Goal: Transaction & Acquisition: Obtain resource

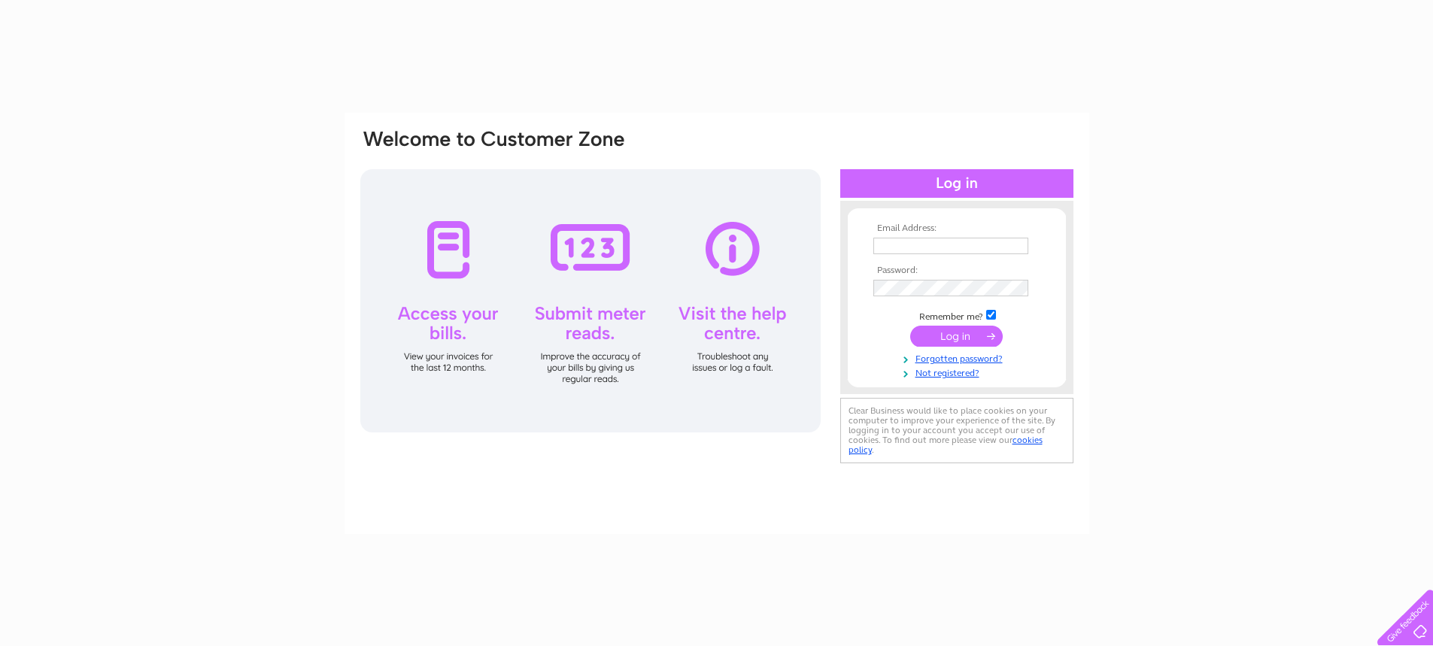
click at [907, 246] on input "text" at bounding box center [951, 246] width 155 height 17
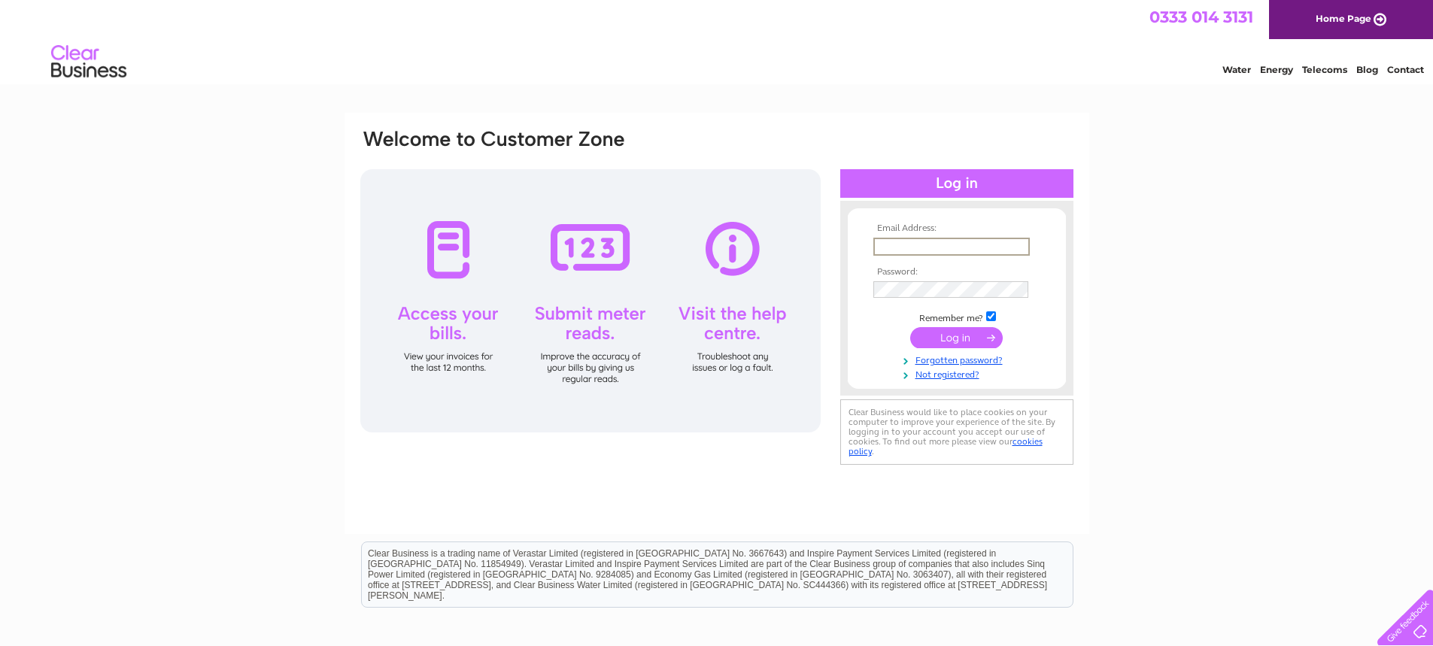
type input "tysonstyres@gmail.com"
click at [937, 330] on input "submit" at bounding box center [956, 337] width 93 height 21
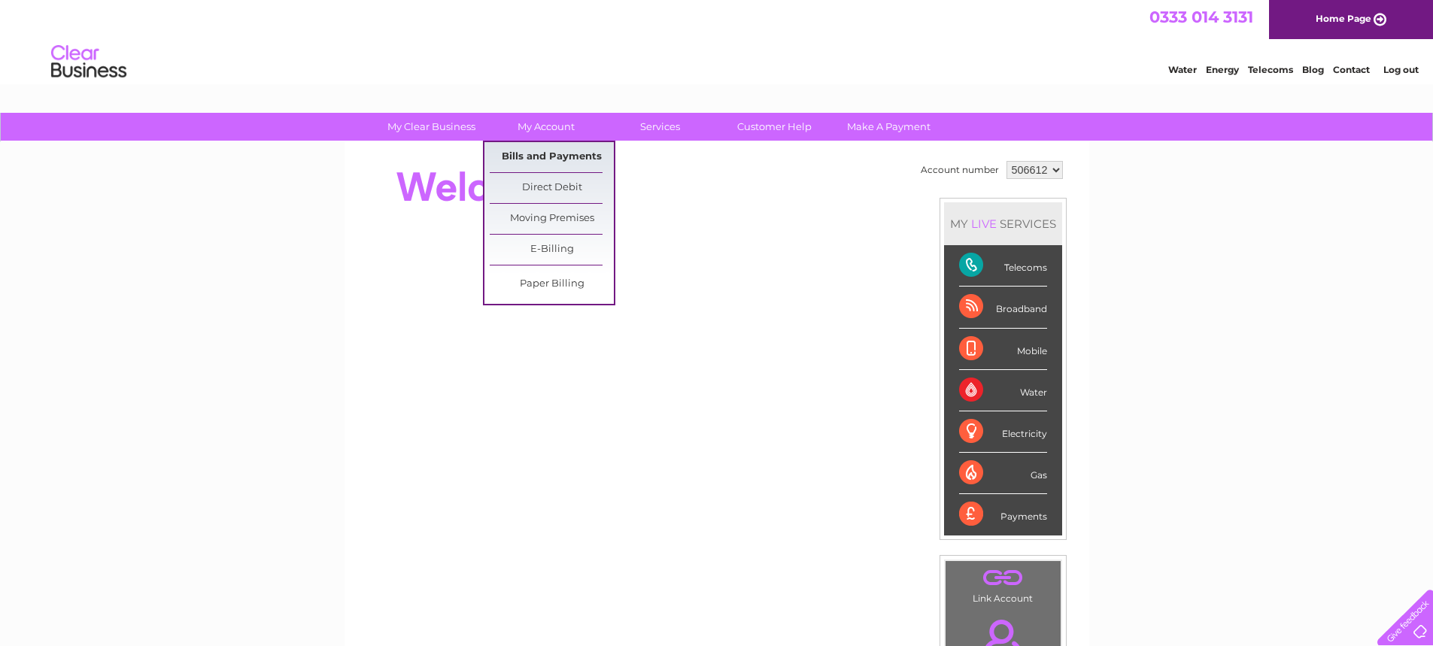
drag, startPoint x: 530, startPoint y: 151, endPoint x: 521, endPoint y: 158, distance: 10.7
click at [530, 151] on link "Bills and Payments" at bounding box center [552, 157] width 124 height 30
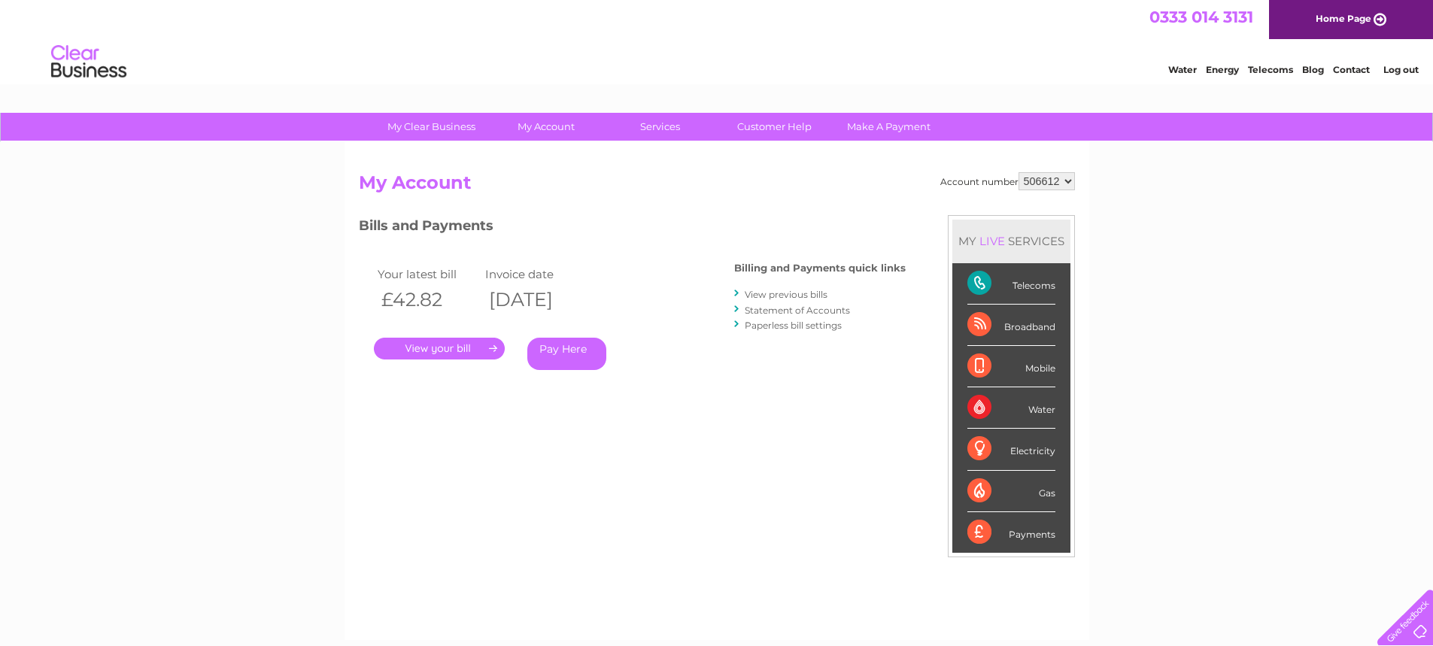
click at [463, 347] on link "." at bounding box center [439, 349] width 131 height 22
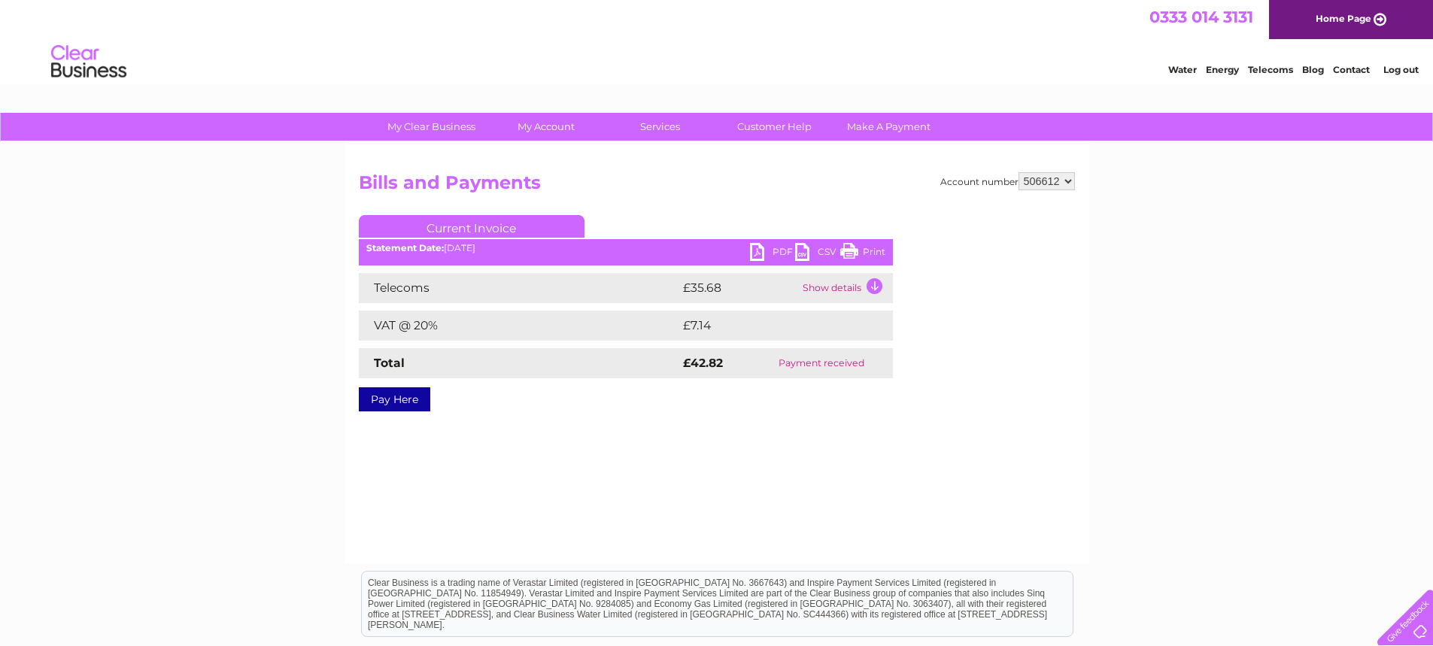
click at [569, 357] on td "Total" at bounding box center [519, 363] width 321 height 30
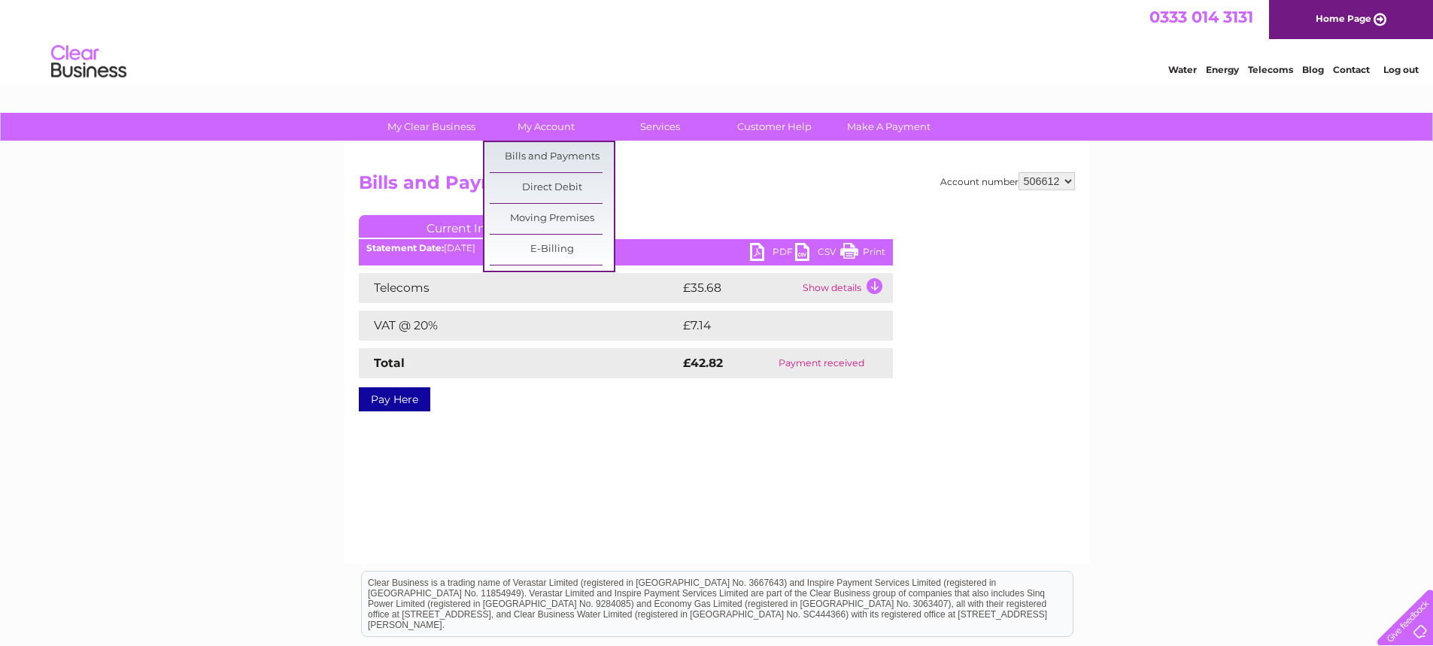
click at [524, 354] on td "Total" at bounding box center [519, 363] width 321 height 30
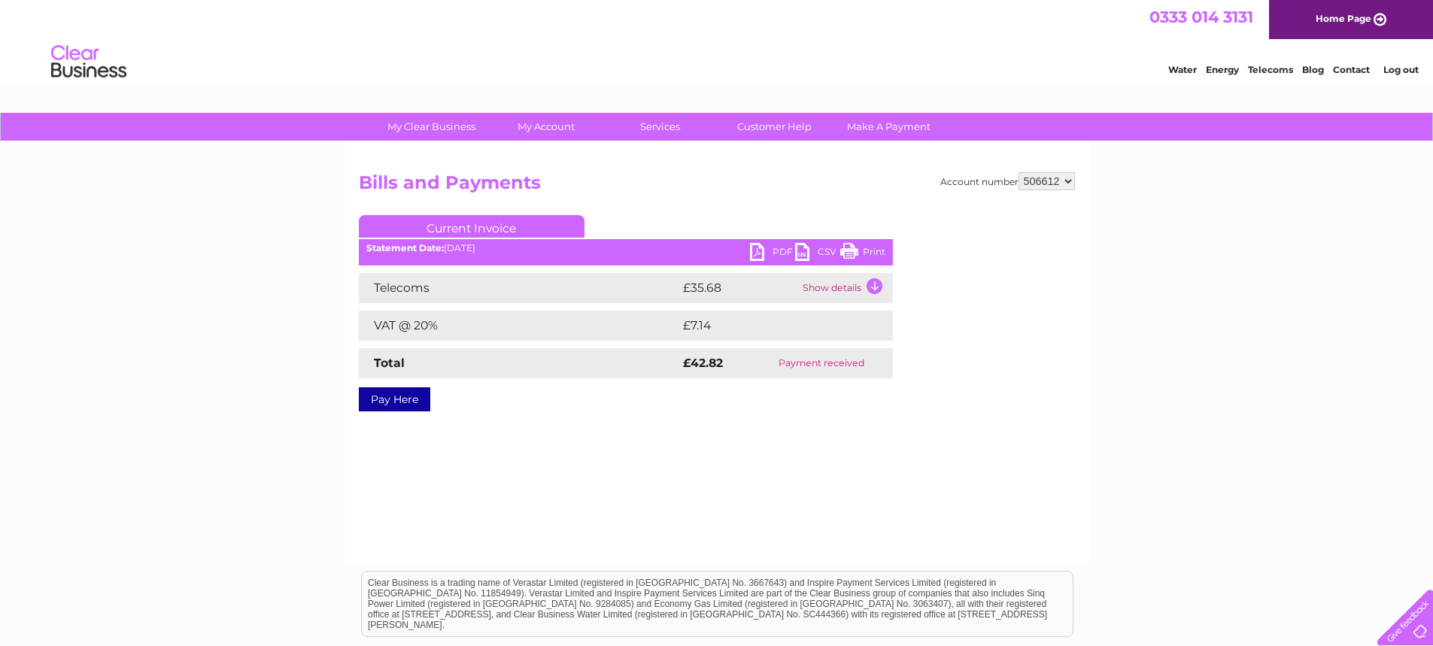
click at [853, 289] on td "Show details" at bounding box center [846, 288] width 94 height 30
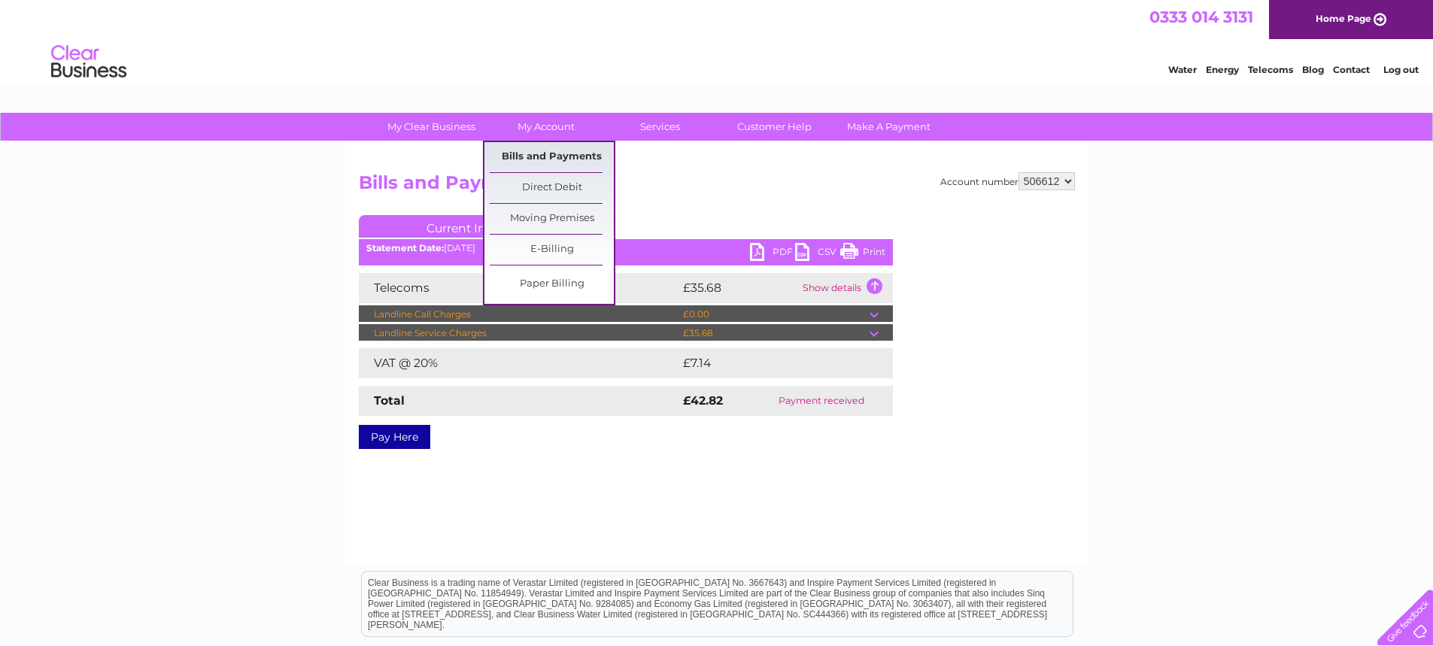
click at [573, 160] on link "Bills and Payments" at bounding box center [552, 157] width 124 height 30
click at [574, 159] on link "Bills and Payments" at bounding box center [552, 157] width 124 height 30
click at [582, 153] on link "Bills and Payments" at bounding box center [552, 157] width 124 height 30
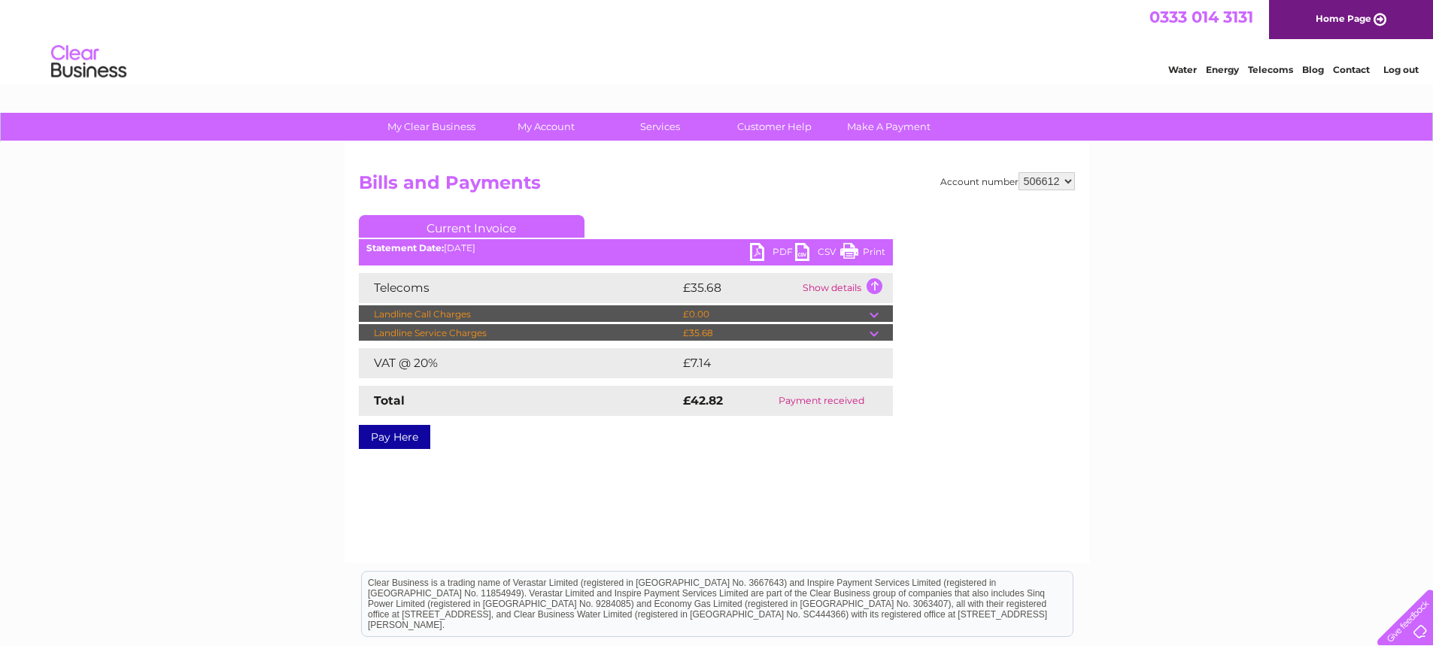
click at [880, 282] on td "Show details" at bounding box center [846, 288] width 94 height 30
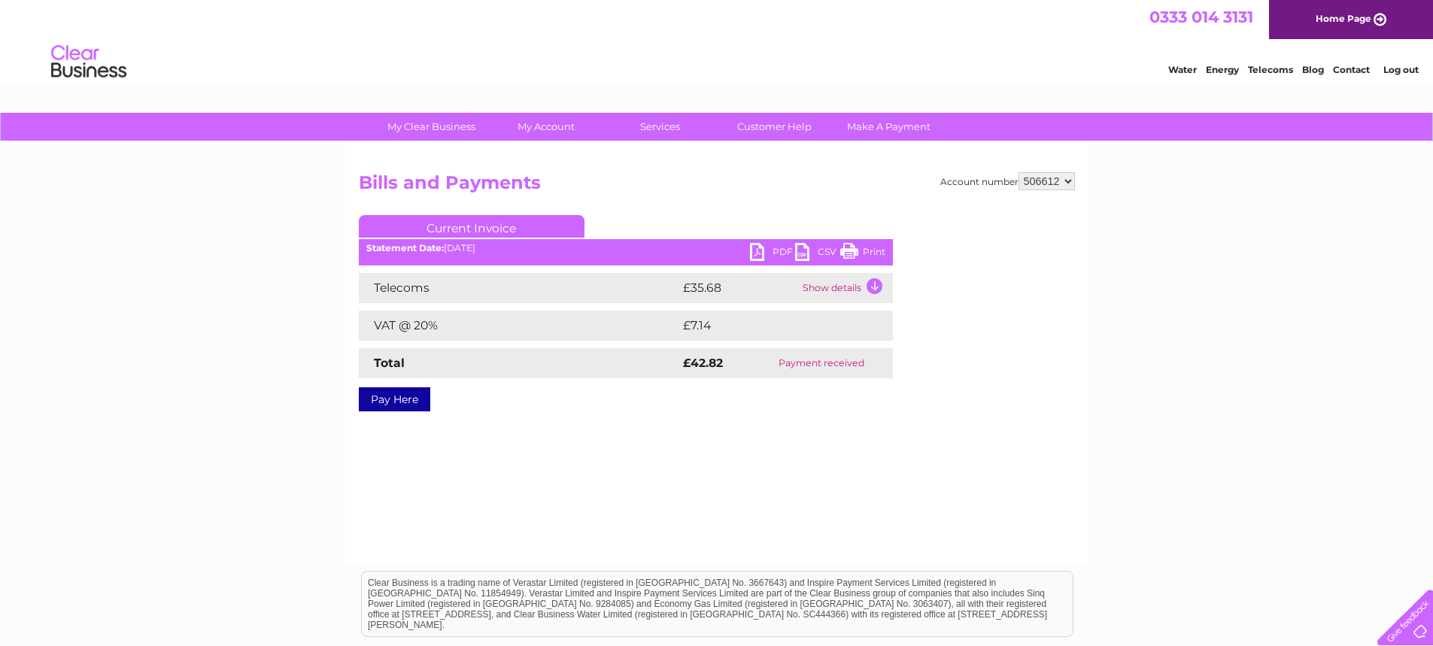
click at [852, 286] on td "Show details" at bounding box center [846, 288] width 94 height 30
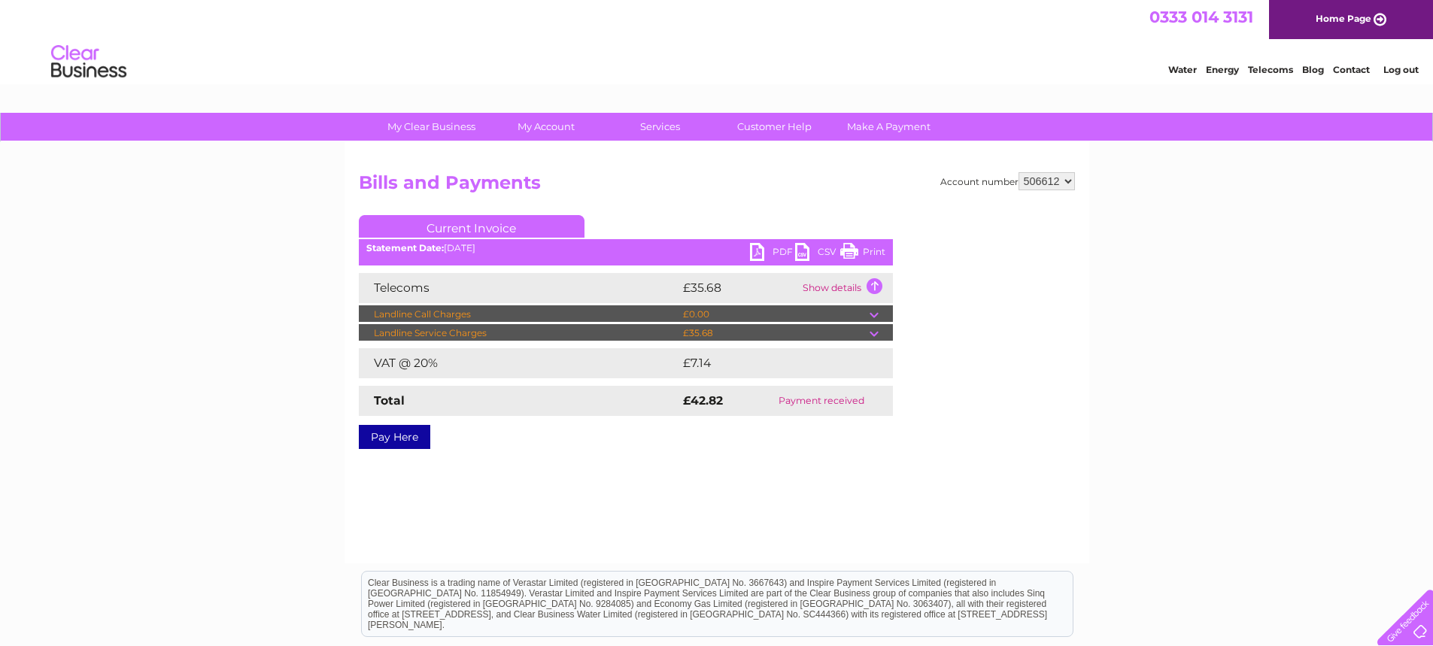
click at [1038, 182] on select "506612 906631" at bounding box center [1047, 181] width 56 height 18
click at [1007, 183] on div "Account number 506612 906631" at bounding box center [1008, 181] width 135 height 18
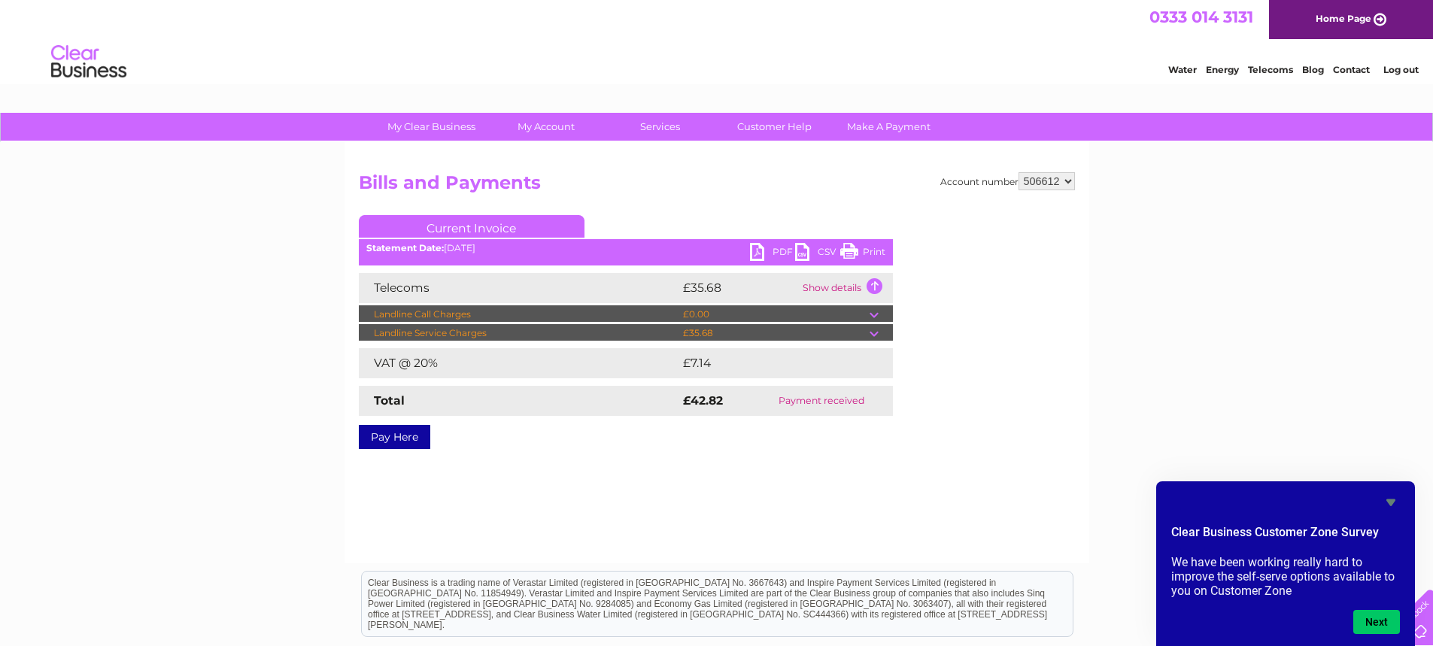
click at [935, 315] on div "Account number 506612 906631 Bills and Payments Current Invoice PDF CSV Print S…" at bounding box center [717, 308] width 716 height 272
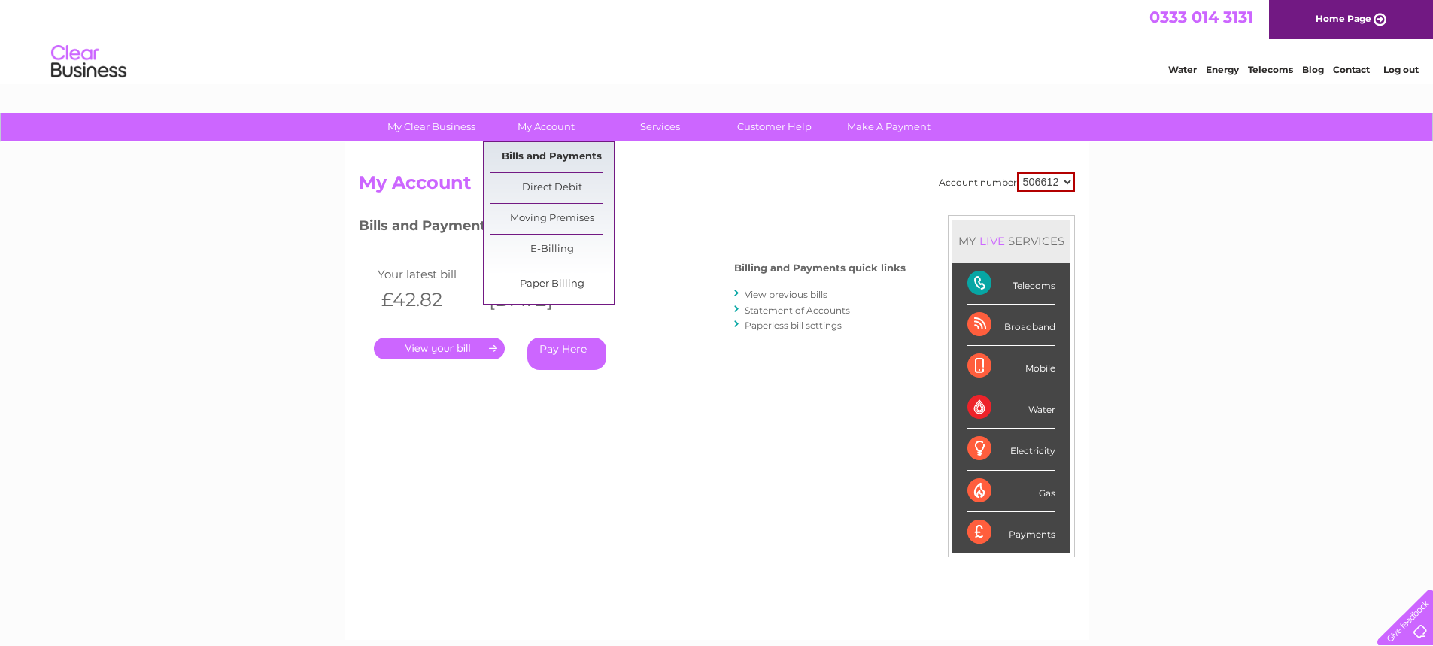
click at [543, 152] on link "Bills and Payments" at bounding box center [552, 157] width 124 height 30
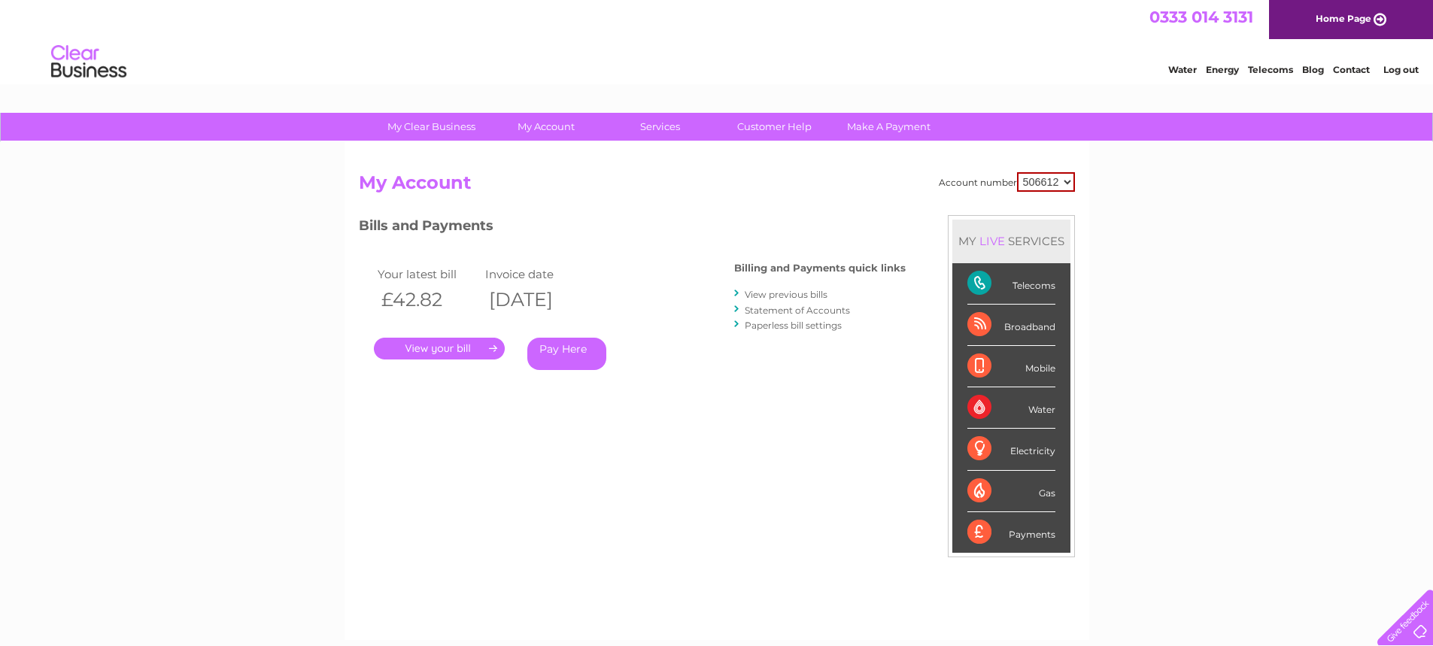
click at [754, 297] on link "View previous bills" at bounding box center [786, 294] width 83 height 11
click at [771, 294] on link "View previous bills" at bounding box center [786, 294] width 83 height 11
click at [773, 293] on link "View previous bills" at bounding box center [786, 294] width 83 height 11
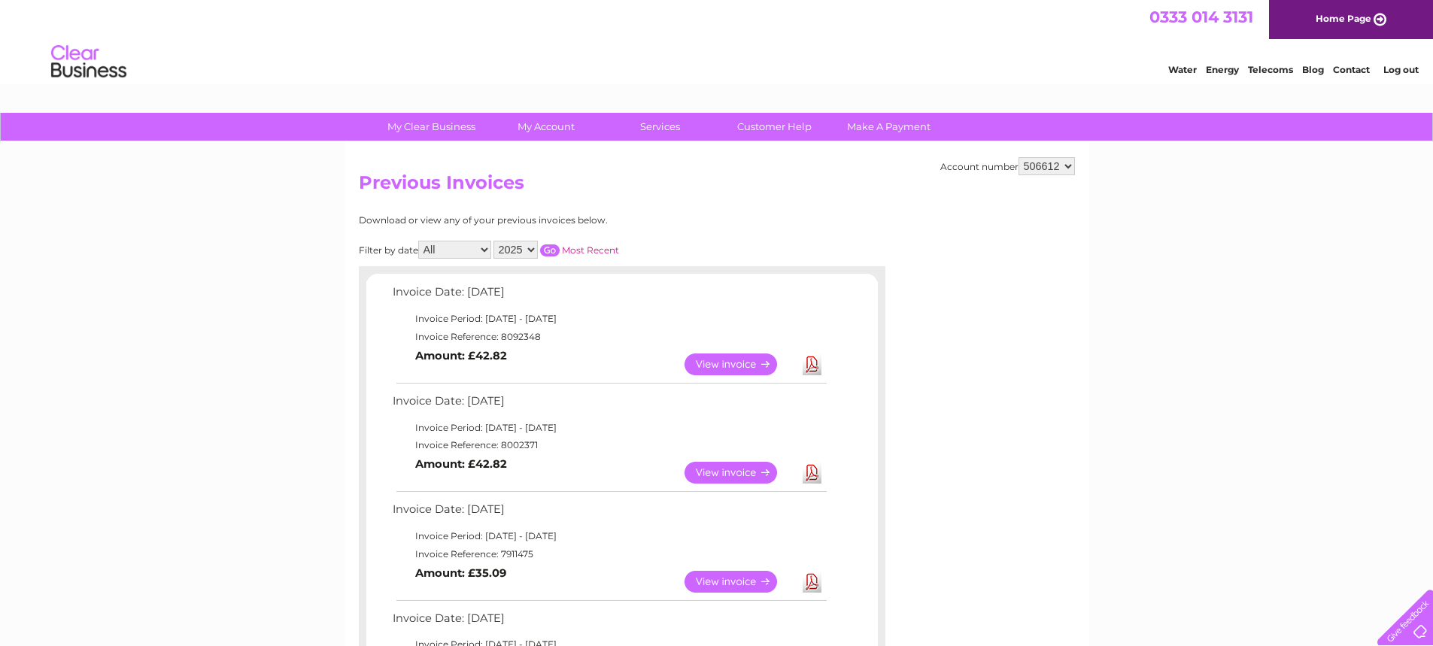
click at [758, 580] on link "View" at bounding box center [740, 582] width 111 height 22
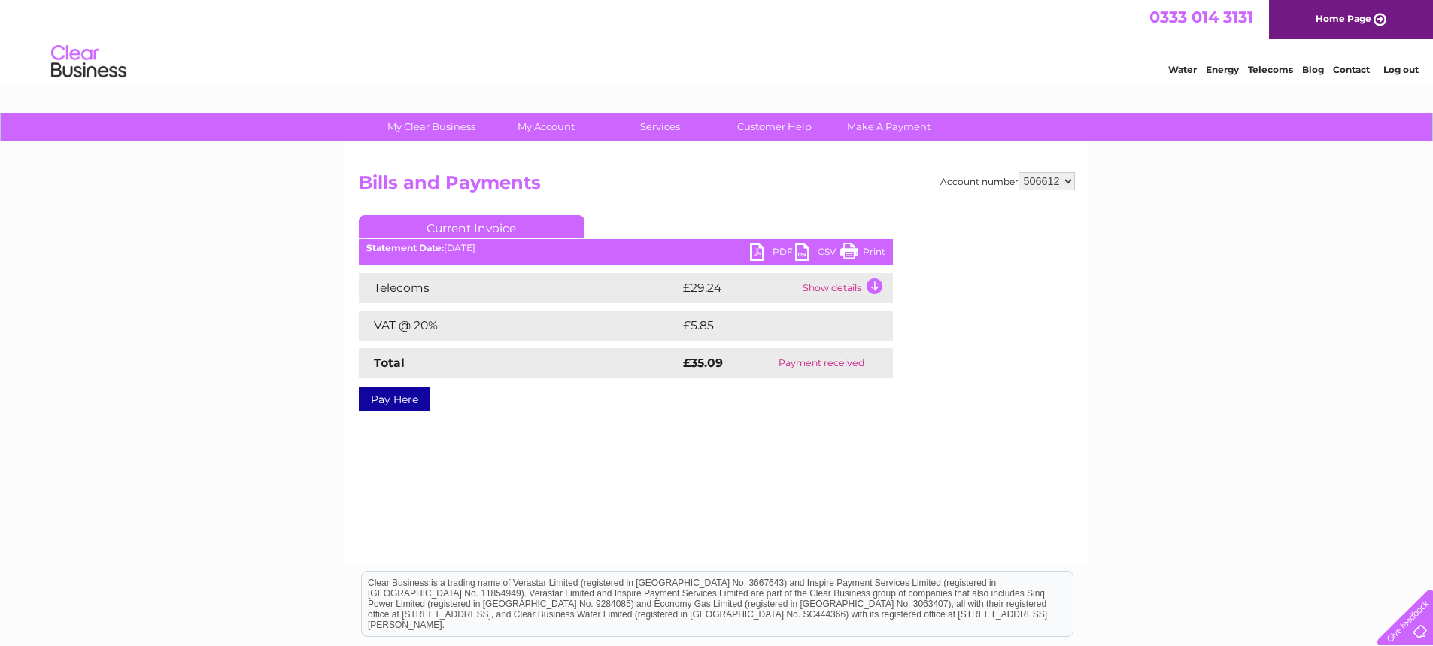
click at [846, 292] on td "Show details" at bounding box center [846, 288] width 94 height 30
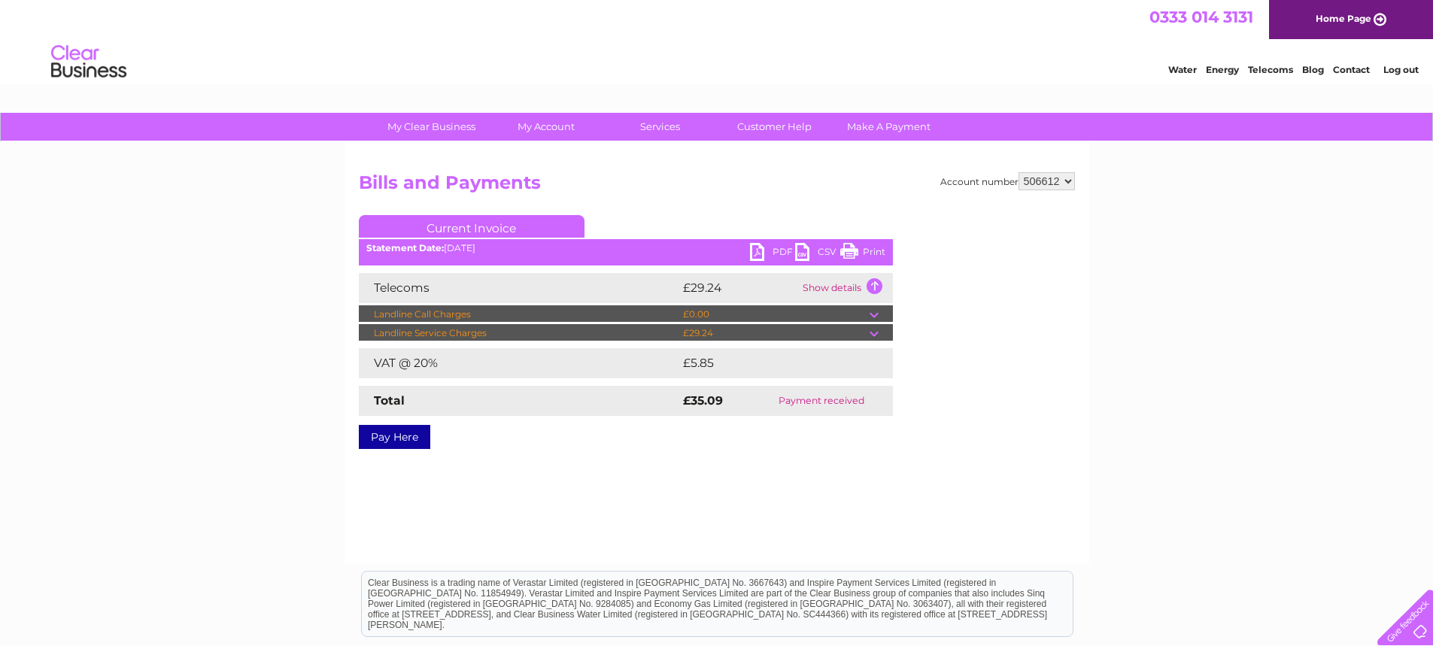
click at [757, 254] on link "PDF" at bounding box center [772, 254] width 45 height 22
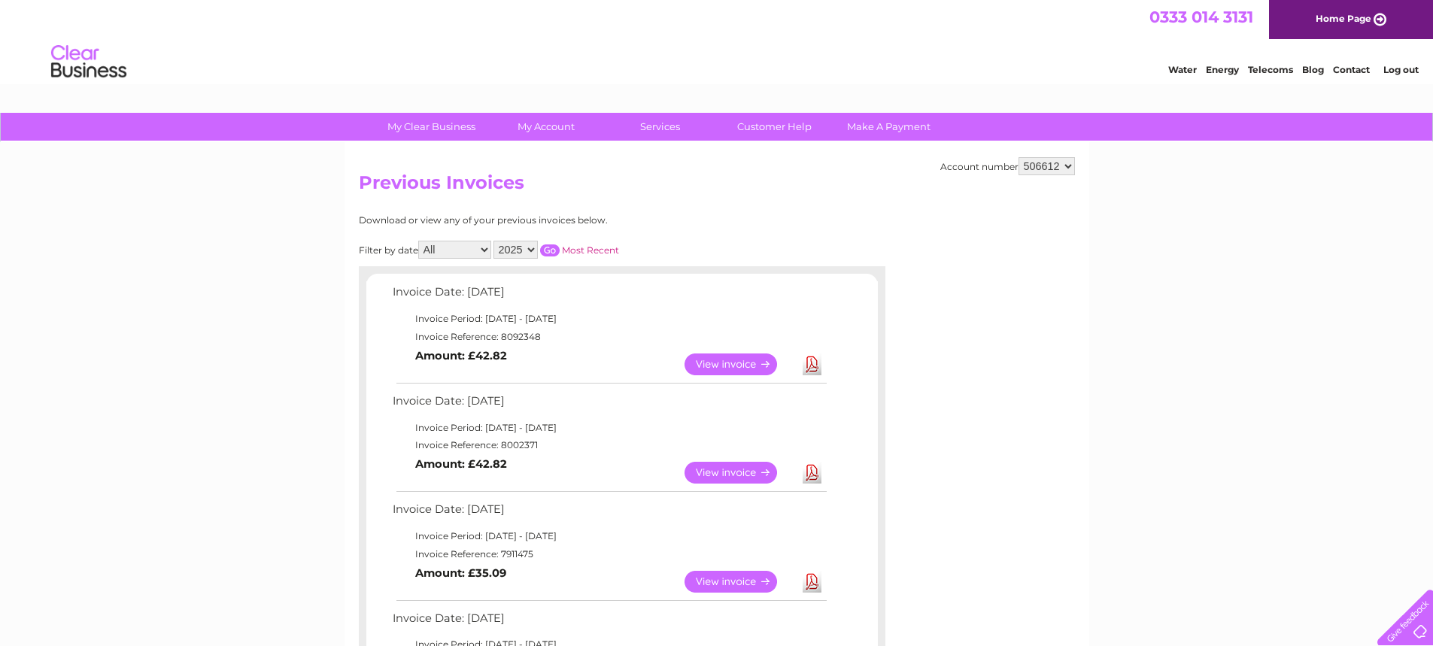
click at [750, 473] on link "View" at bounding box center [740, 473] width 111 height 22
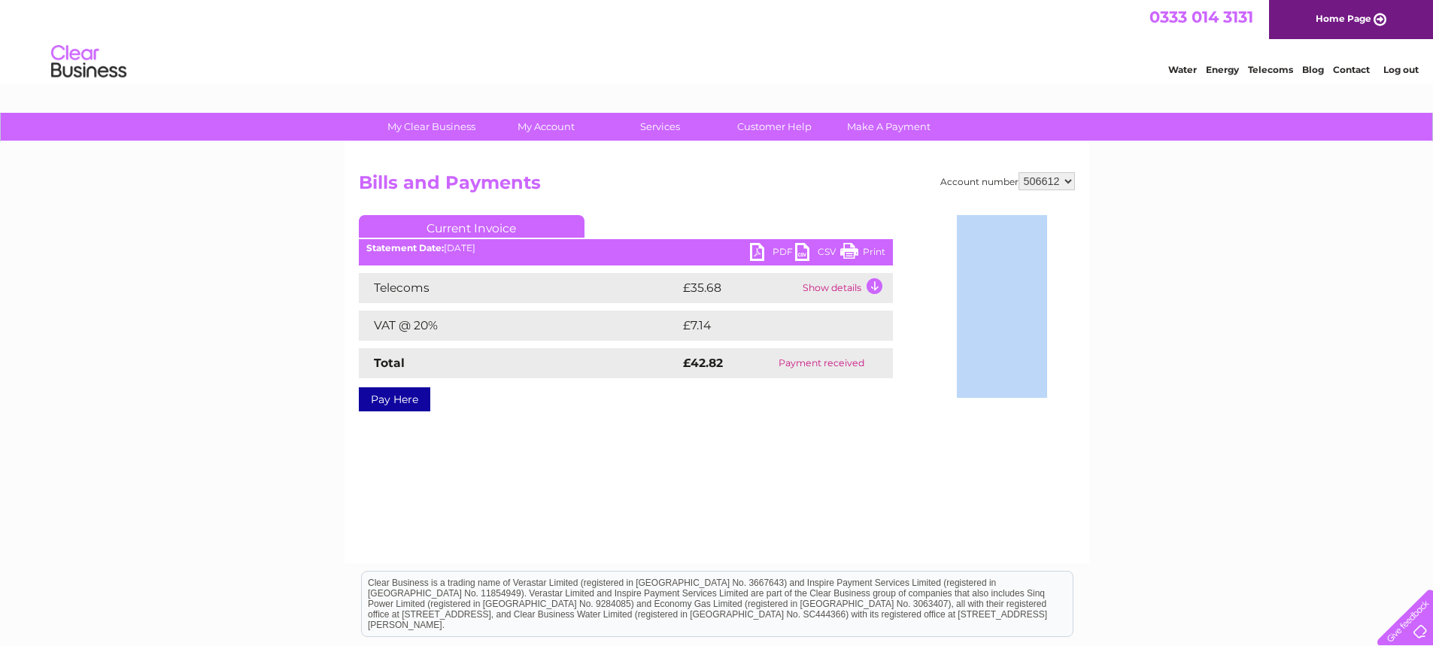
click at [759, 248] on link "PDF" at bounding box center [772, 254] width 45 height 22
click at [754, 251] on link "PDF" at bounding box center [772, 254] width 45 height 22
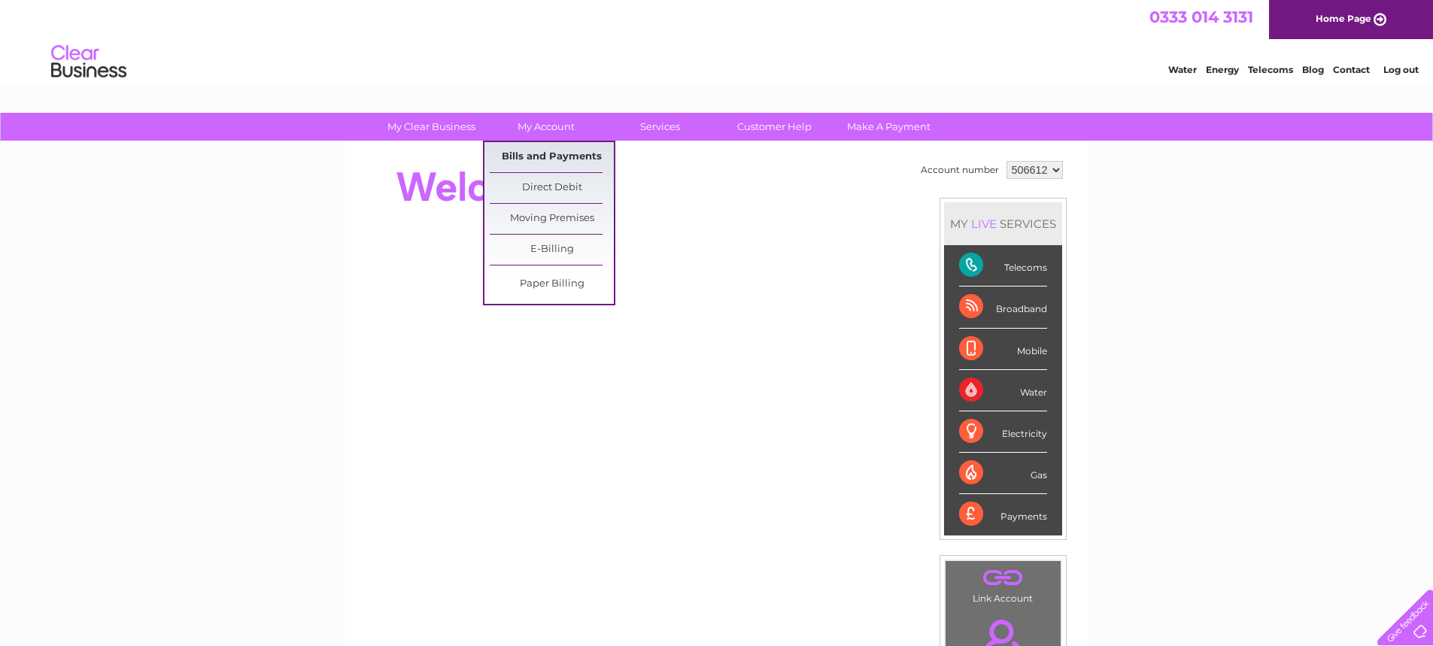
click at [513, 147] on link "Bills and Payments" at bounding box center [552, 157] width 124 height 30
click at [510, 153] on link "Bills and Payments" at bounding box center [552, 157] width 124 height 30
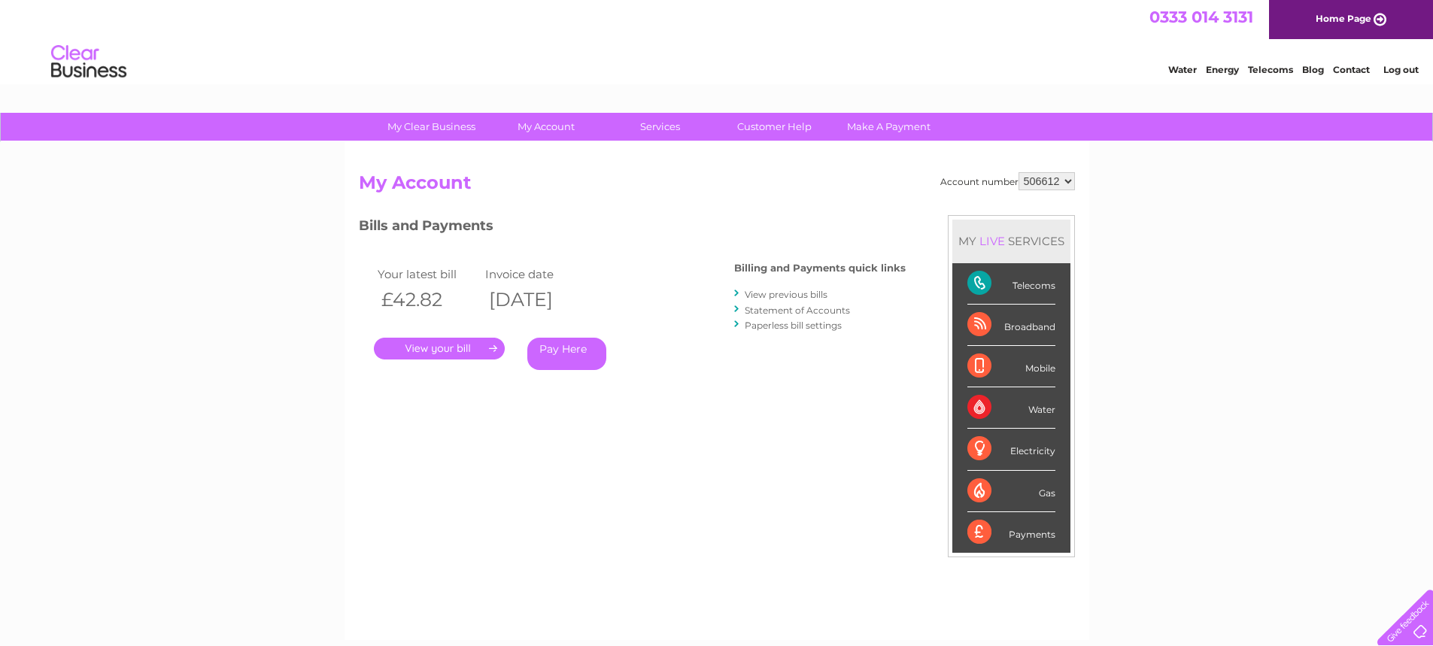
click at [786, 294] on link "View previous bills" at bounding box center [786, 294] width 83 height 11
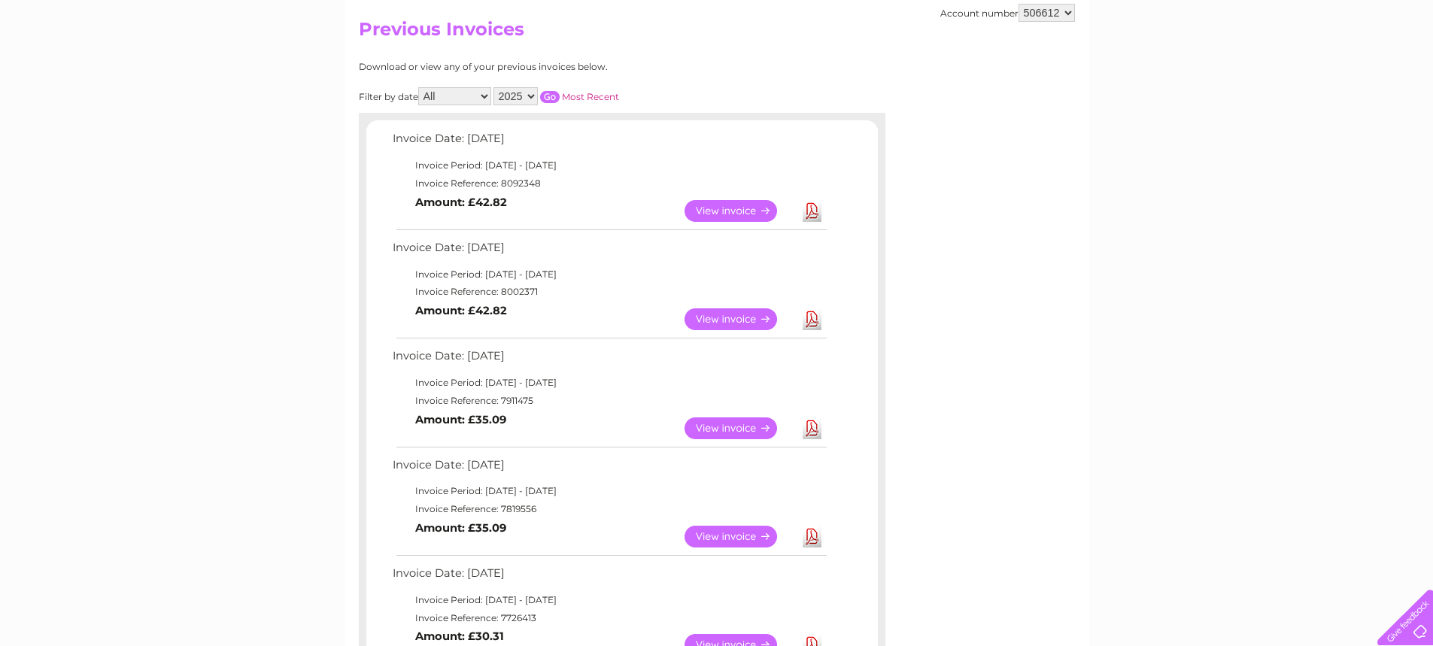
scroll to position [152, 0]
click at [813, 216] on link "Download" at bounding box center [812, 213] width 19 height 22
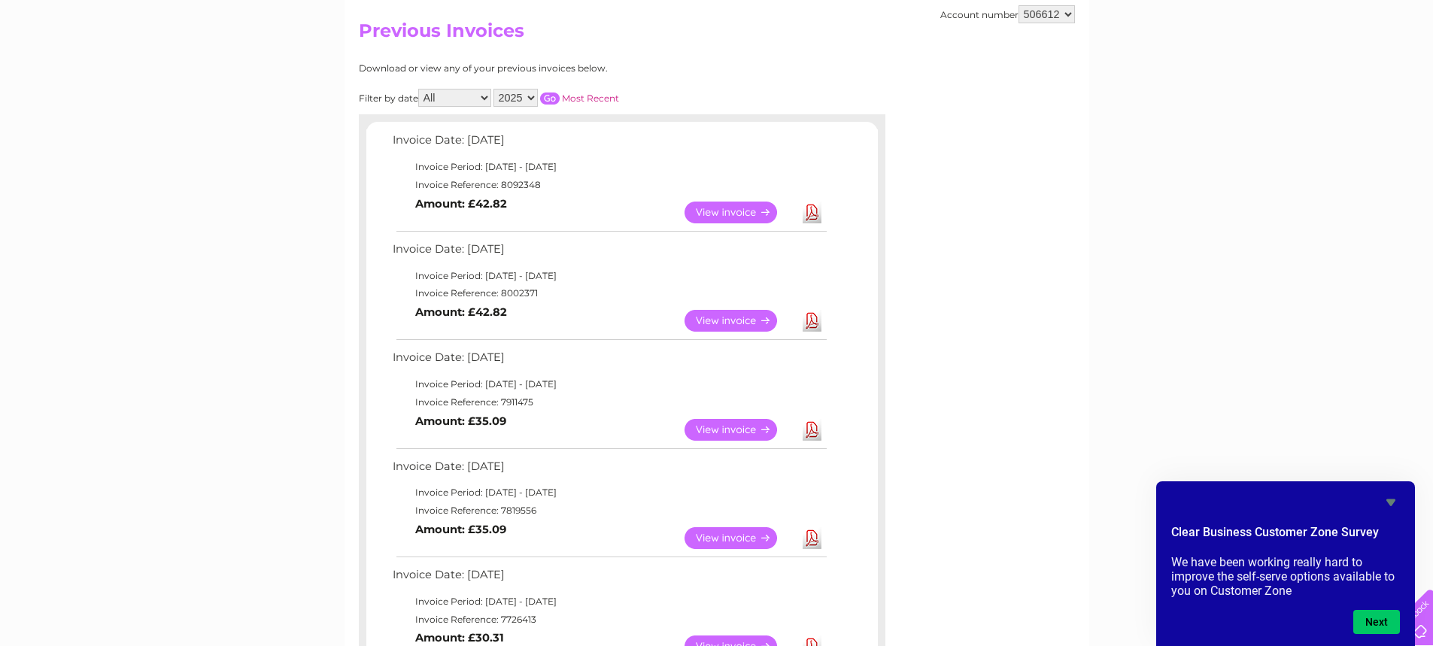
click at [401, 577] on td "Invoice Date: [DATE]" at bounding box center [609, 579] width 440 height 28
